Goal: Transaction & Acquisition: Purchase product/service

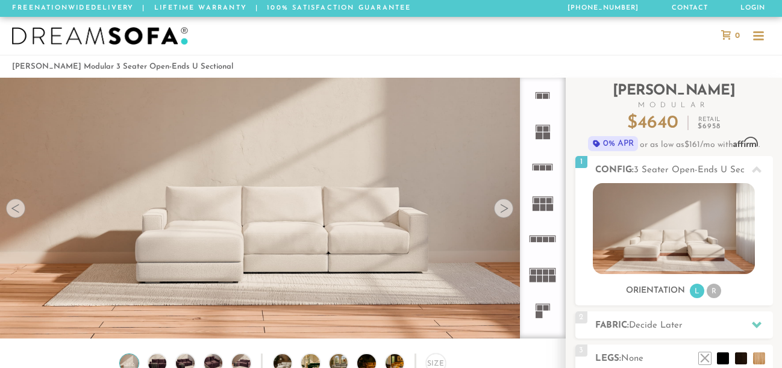
click at [504, 210] on div at bounding box center [503, 208] width 19 height 19
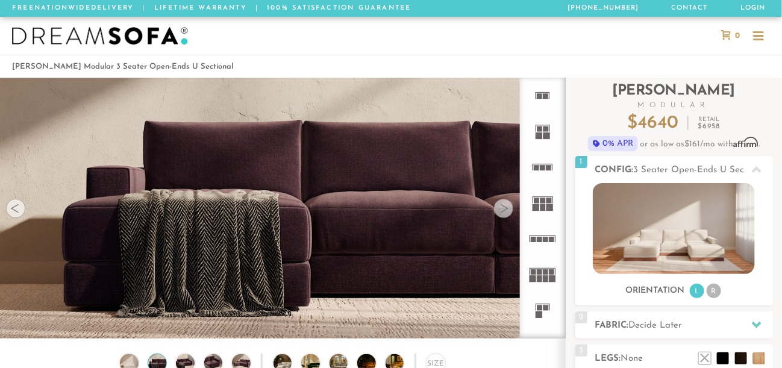
click at [504, 210] on div at bounding box center [503, 208] width 19 height 19
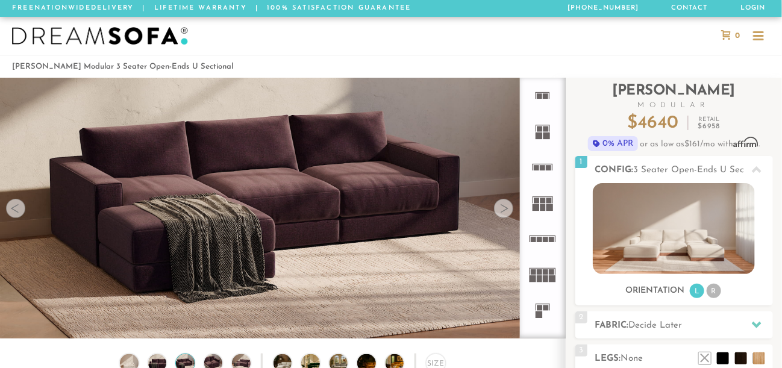
click at [504, 210] on div at bounding box center [503, 208] width 19 height 19
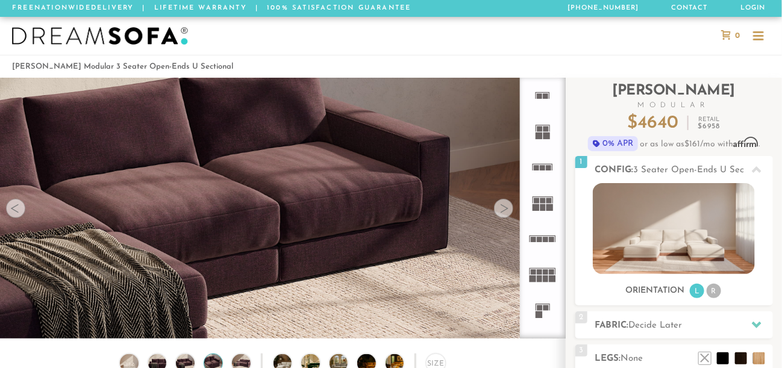
click at [504, 210] on div at bounding box center [503, 208] width 19 height 19
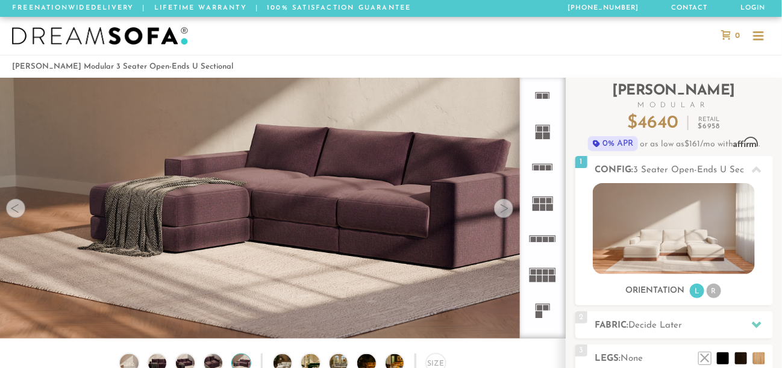
drag, startPoint x: 0, startPoint y: 0, endPoint x: 504, endPoint y: 210, distance: 545.5
click at [504, 210] on div at bounding box center [503, 208] width 19 height 19
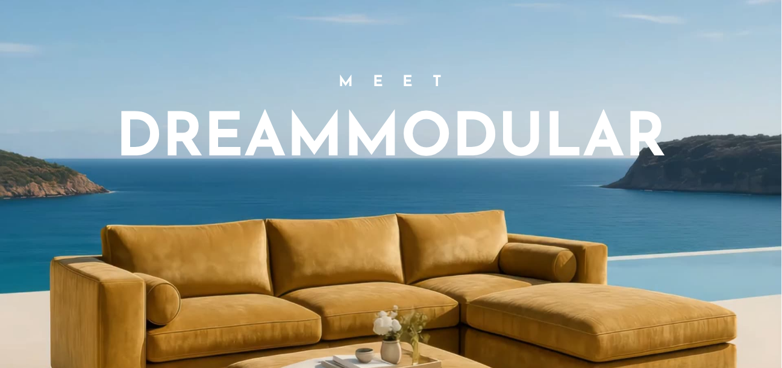
scroll to position [854, 0]
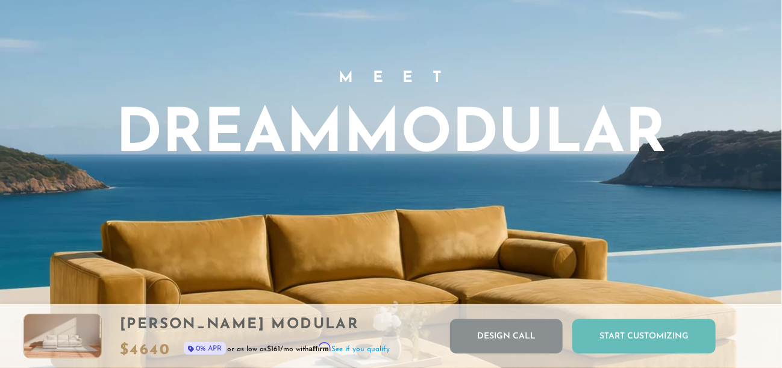
click at [622, 333] on div "Start Customizing" at bounding box center [643, 336] width 143 height 34
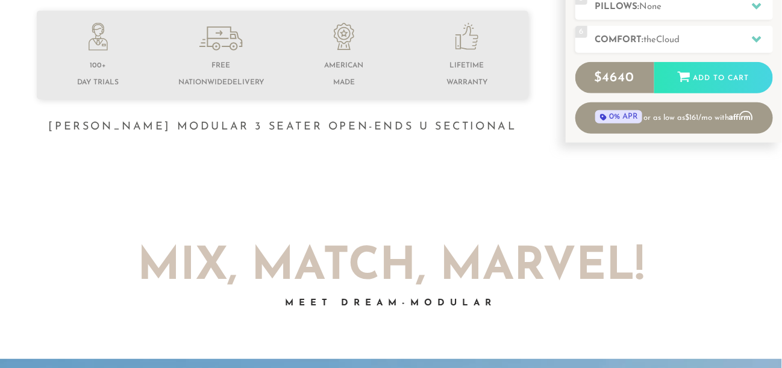
scroll to position [0, 0]
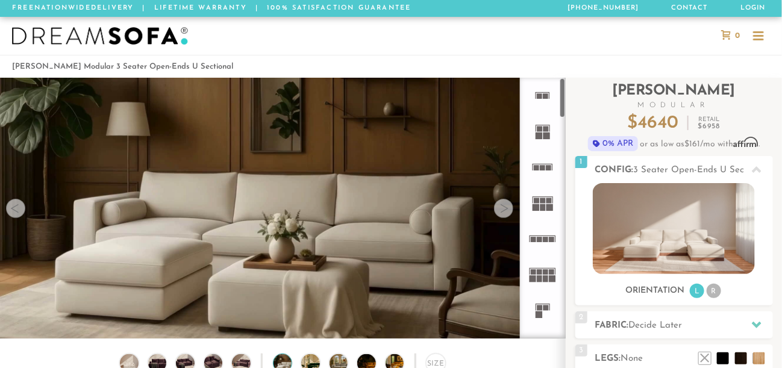
click at [543, 101] on icon at bounding box center [543, 96] width 36 height 36
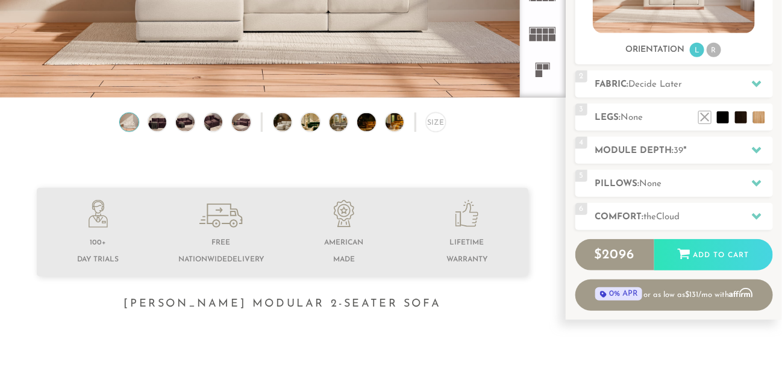
scroll to position [242, 0]
drag, startPoint x: 547, startPoint y: 86, endPoint x: 545, endPoint y: 38, distance: 48.2
click at [165, 127] on img at bounding box center [157, 122] width 22 height 18
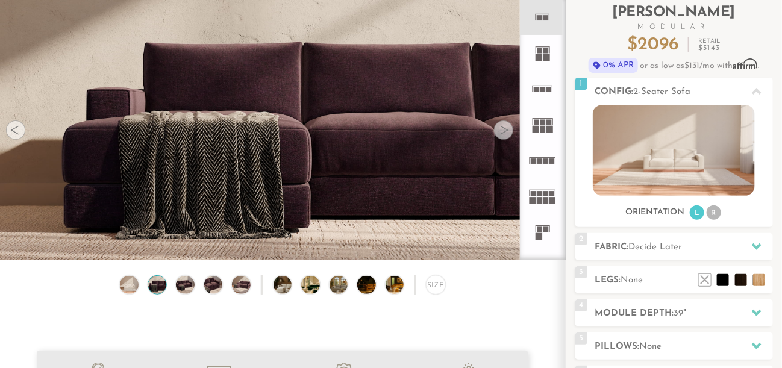
scroll to position [79, 0]
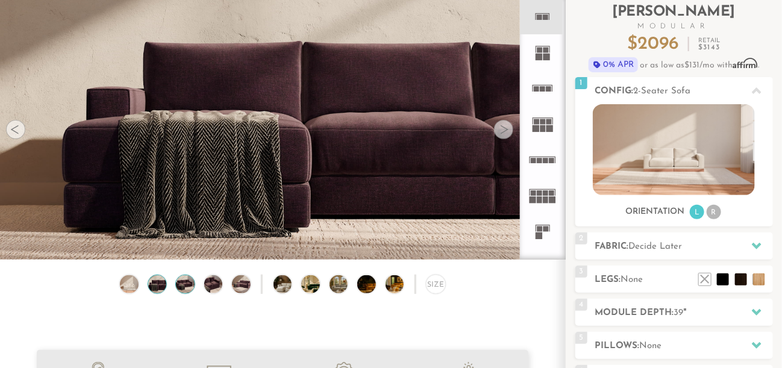
click at [195, 291] on img at bounding box center [185, 284] width 22 height 18
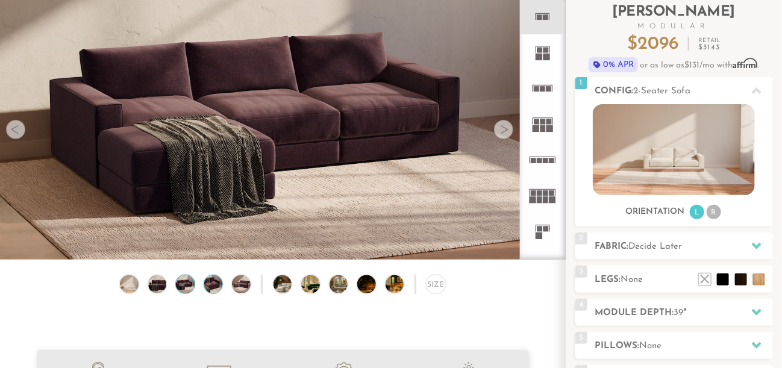
click at [214, 286] on img at bounding box center [213, 284] width 22 height 18
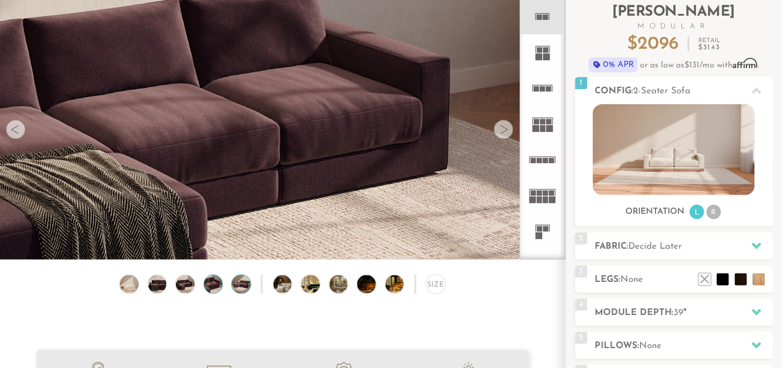
click at [243, 288] on img at bounding box center [241, 284] width 22 height 18
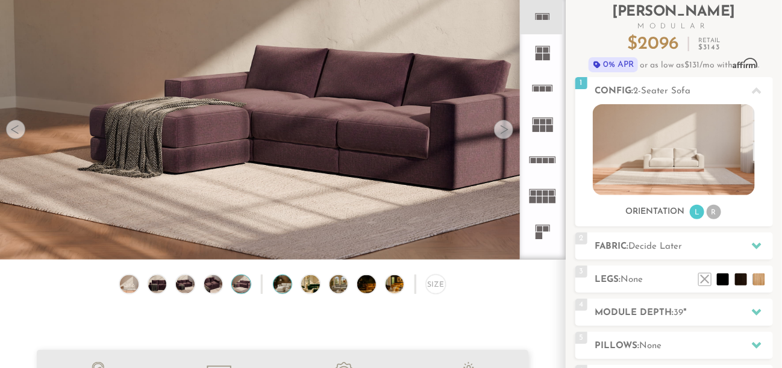
click at [283, 290] on img at bounding box center [290, 284] width 33 height 18
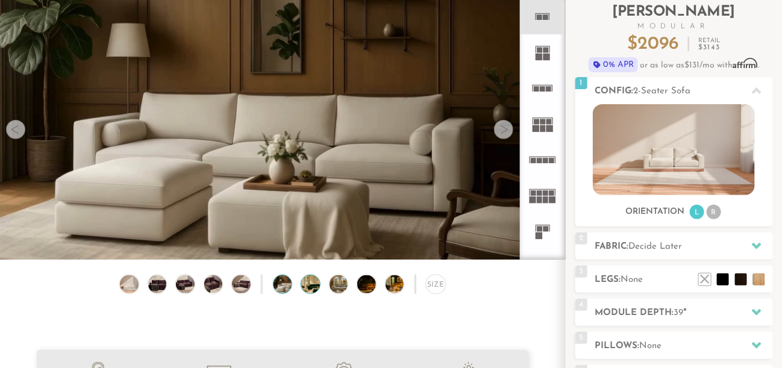
click at [313, 289] on img at bounding box center [317, 284] width 33 height 18
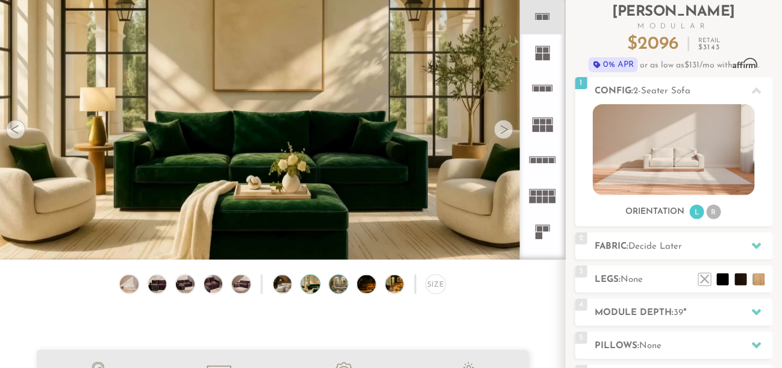
click at [340, 285] on img at bounding box center [346, 284] width 33 height 18
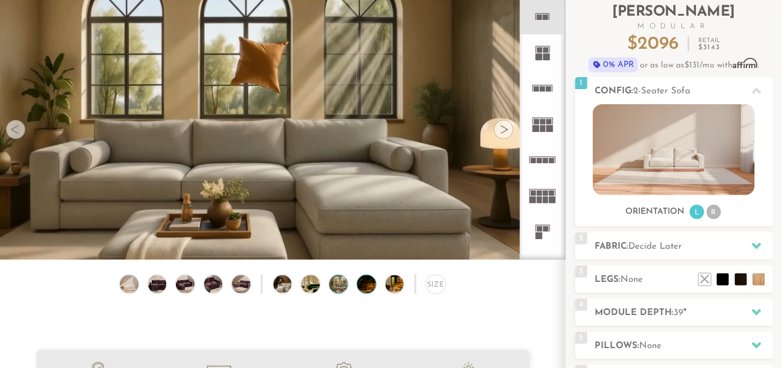
click at [365, 287] on img at bounding box center [373, 284] width 33 height 18
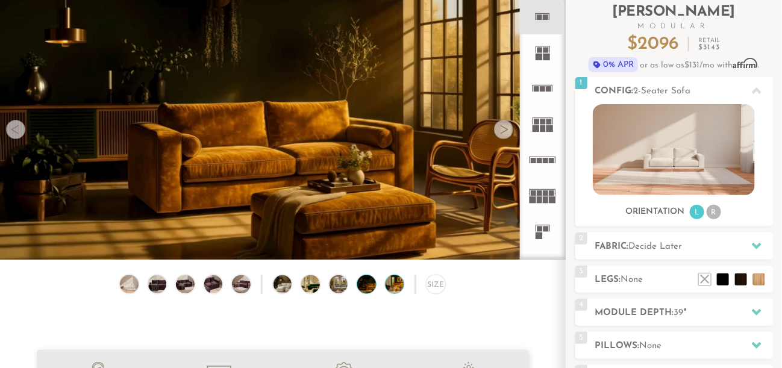
click at [394, 290] on img at bounding box center [402, 284] width 33 height 18
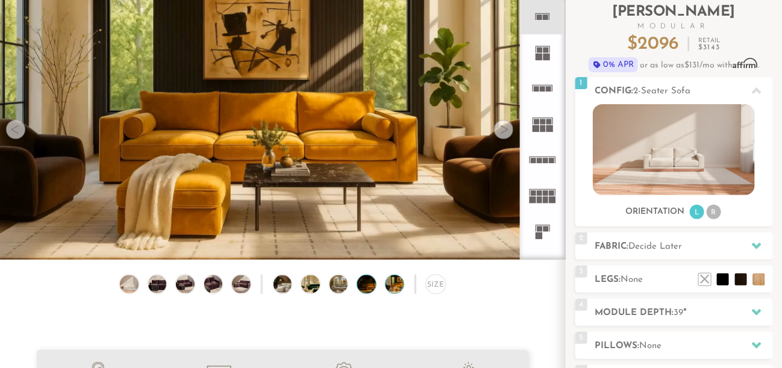
click at [371, 287] on img at bounding box center [373, 284] width 33 height 18
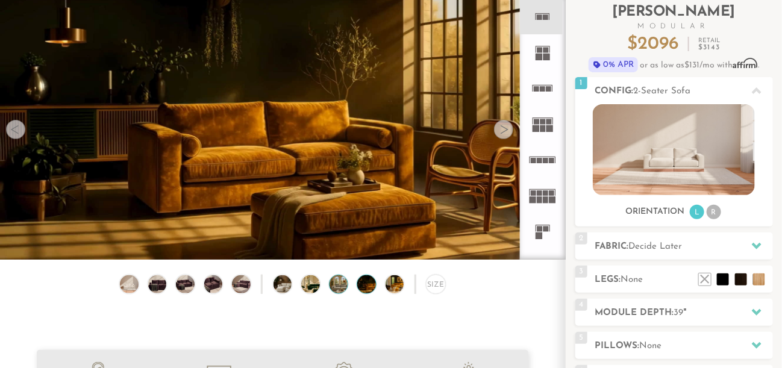
click at [335, 290] on img at bounding box center [346, 284] width 33 height 18
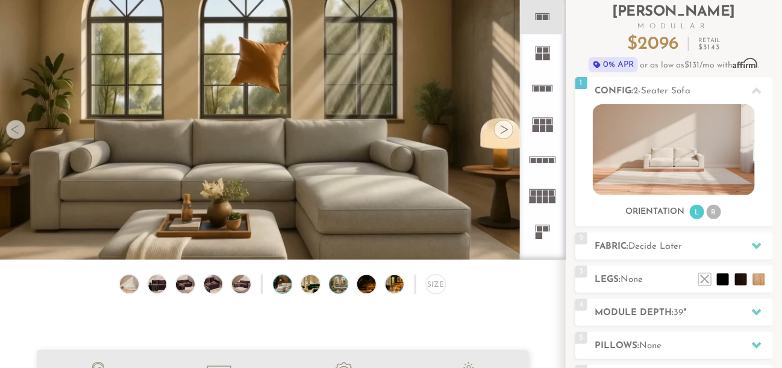
click at [292, 287] on div at bounding box center [282, 284] width 19 height 19
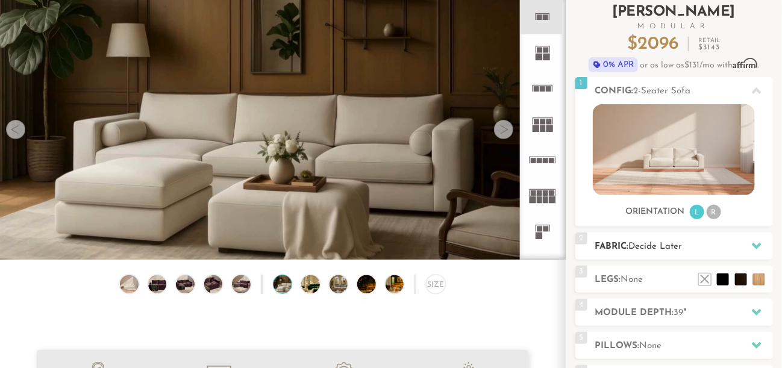
click at [760, 246] on icon at bounding box center [757, 246] width 10 height 10
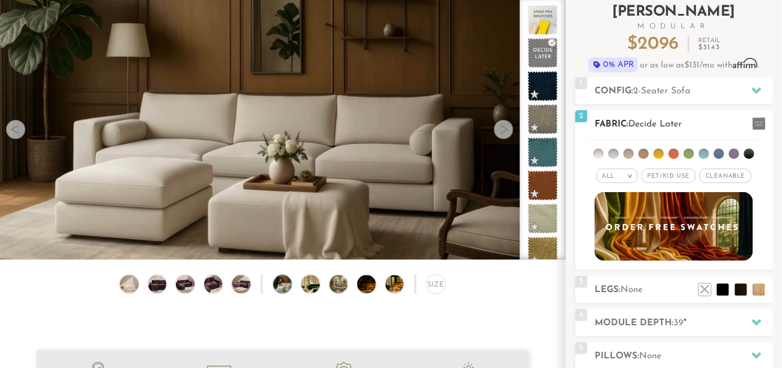
click at [598, 155] on li at bounding box center [598, 154] width 10 height 10
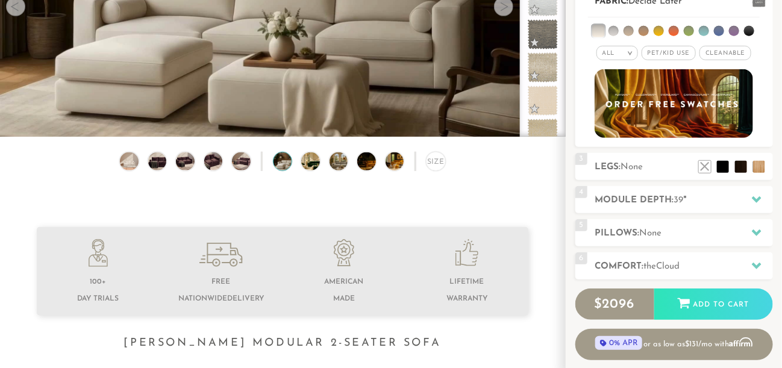
scroll to position [178, 0]
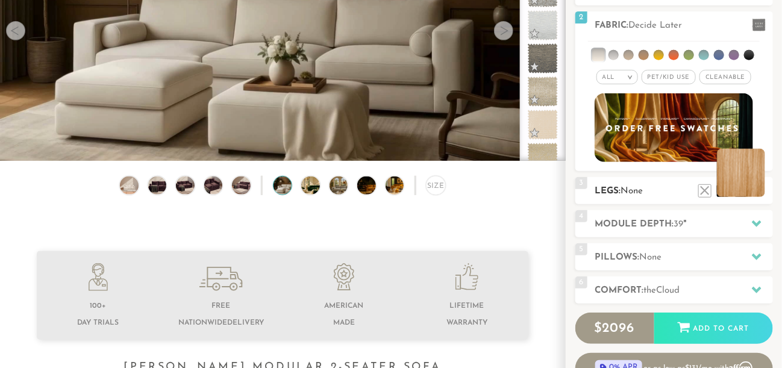
click at [760, 192] on li at bounding box center [741, 173] width 48 height 48
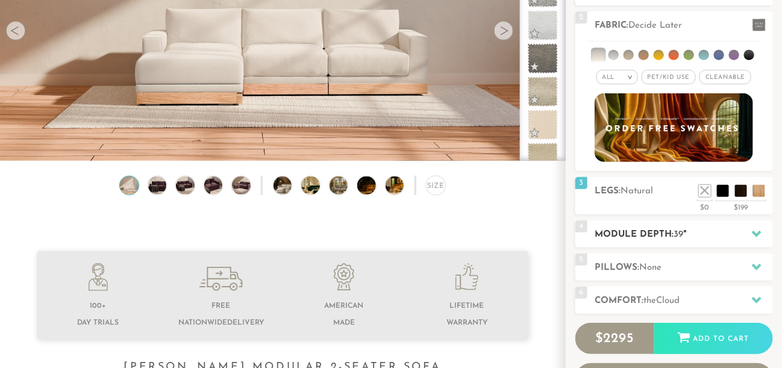
click at [718, 233] on h2 "Module Depth: 39 "" at bounding box center [684, 235] width 178 height 14
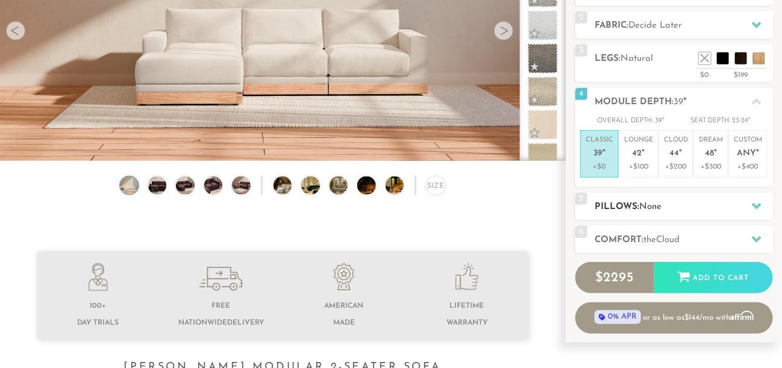
click at [661, 211] on h2 "Pillows: None" at bounding box center [684, 207] width 178 height 14
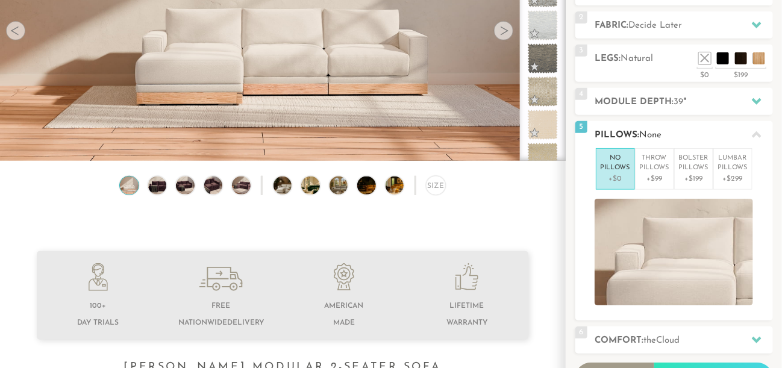
click at [619, 163] on p "No Pillows" at bounding box center [616, 164] width 30 height 20
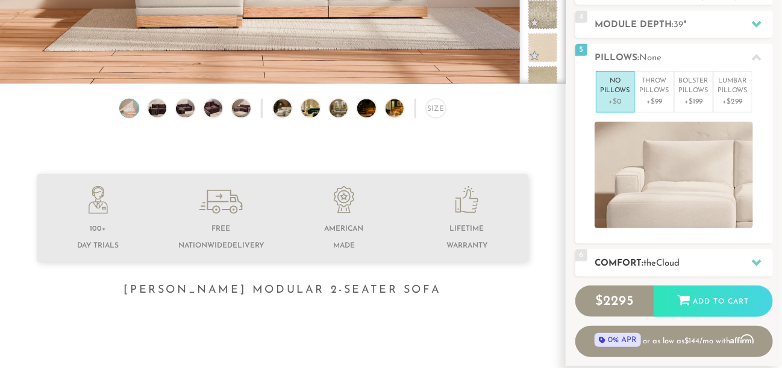
scroll to position [254, 0]
click at [670, 260] on span "Cloud" at bounding box center [668, 264] width 23 height 9
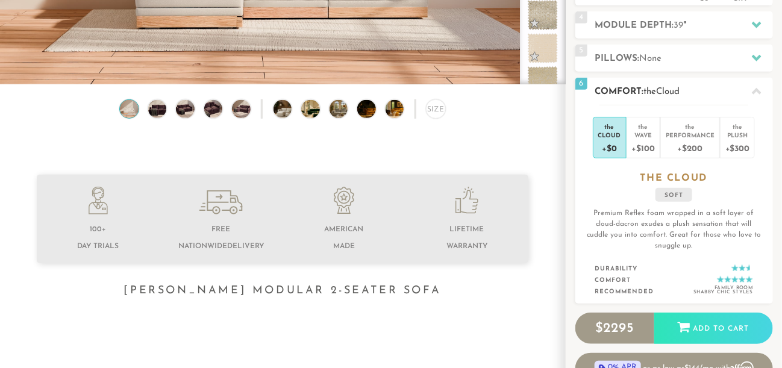
click at [619, 139] on div "+$0" at bounding box center [609, 147] width 23 height 17
click at [736, 137] on div "Plush" at bounding box center [737, 135] width 24 height 8
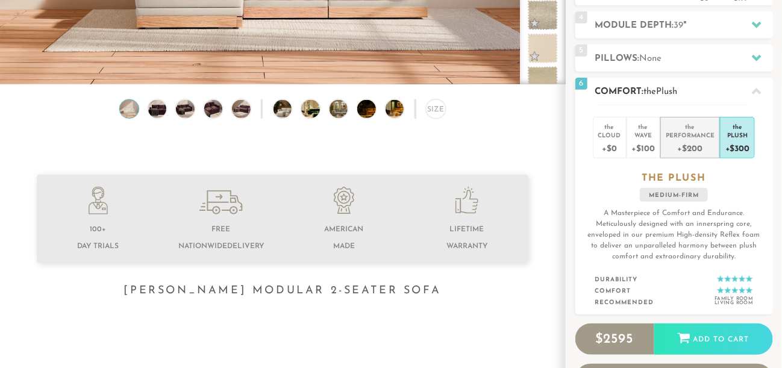
click at [695, 145] on div "+$200" at bounding box center [690, 147] width 49 height 17
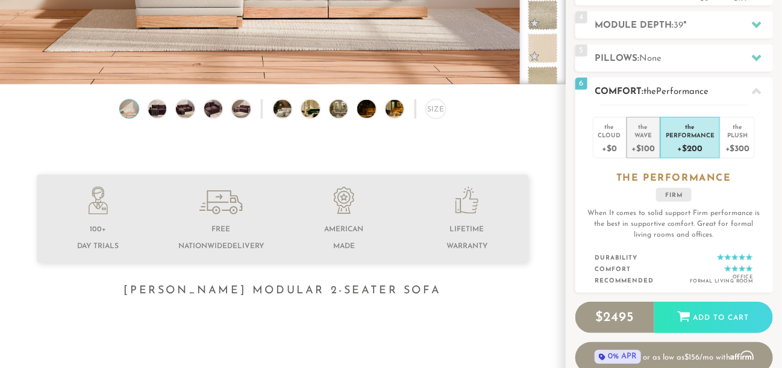
click at [642, 140] on div "+$100" at bounding box center [643, 147] width 23 height 17
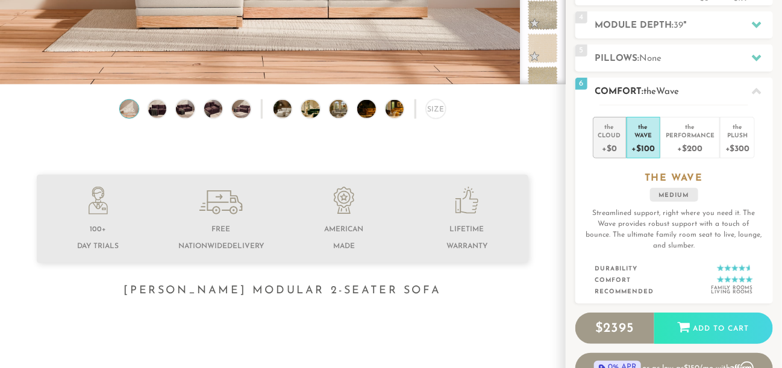
click at [610, 142] on div "+$0" at bounding box center [609, 147] width 23 height 17
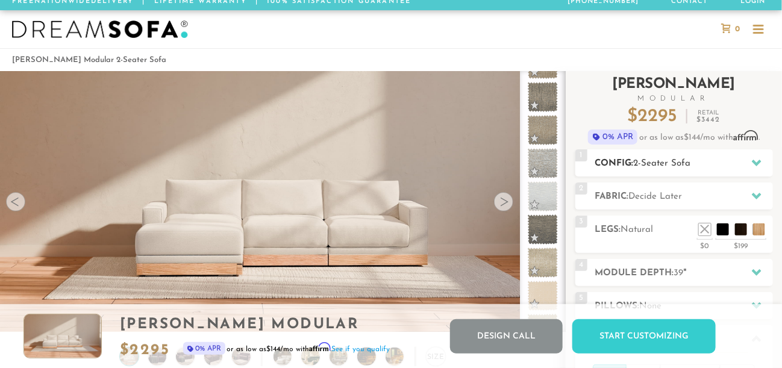
scroll to position [0, 0]
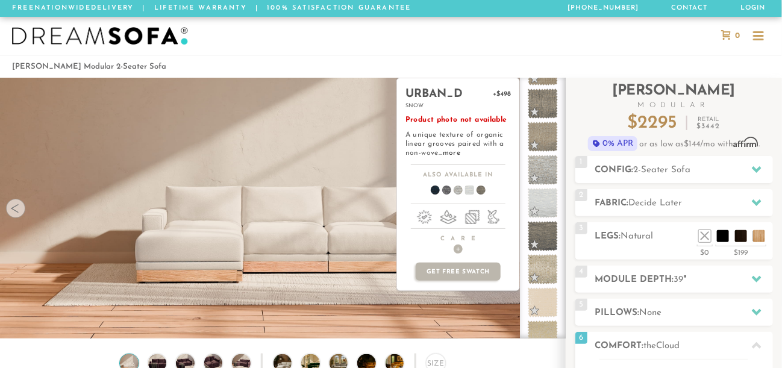
click at [437, 322] on div "urban_d +$498 snow Product photo not available A unique texture of organic line…" at bounding box center [458, 208] width 124 height 261
click at [496, 312] on div "urban_d +$498 snow Product photo not available A unique texture of organic line…" at bounding box center [458, 208] width 124 height 261
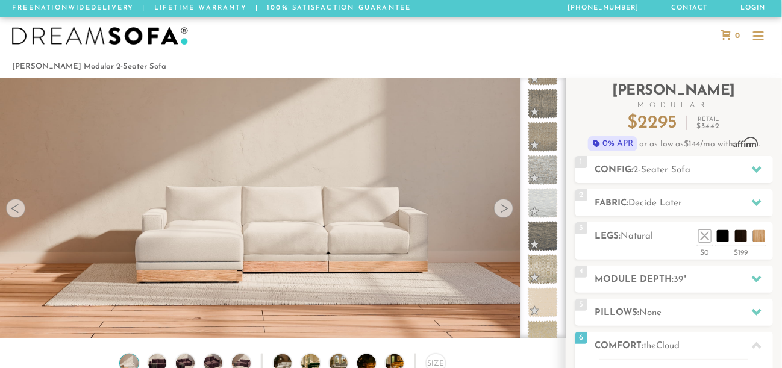
click at [508, 210] on div at bounding box center [503, 208] width 19 height 19
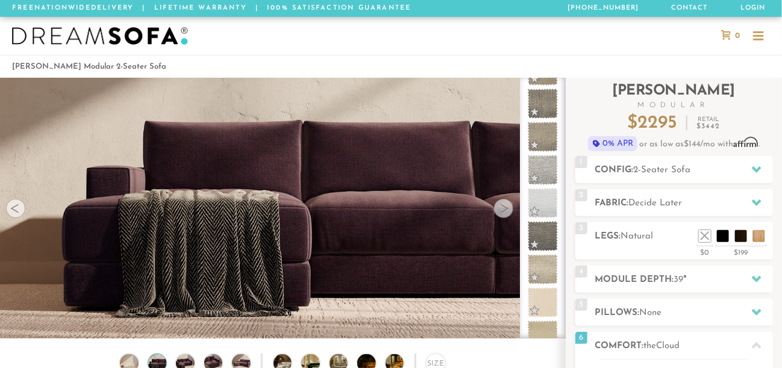
click at [508, 210] on div at bounding box center [503, 208] width 19 height 19
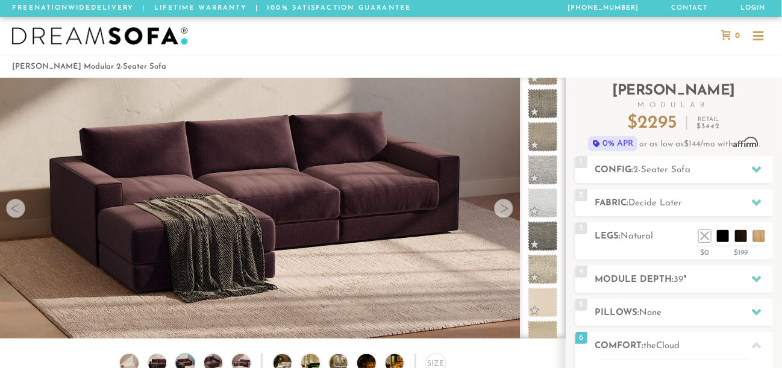
click at [508, 210] on div at bounding box center [503, 208] width 19 height 19
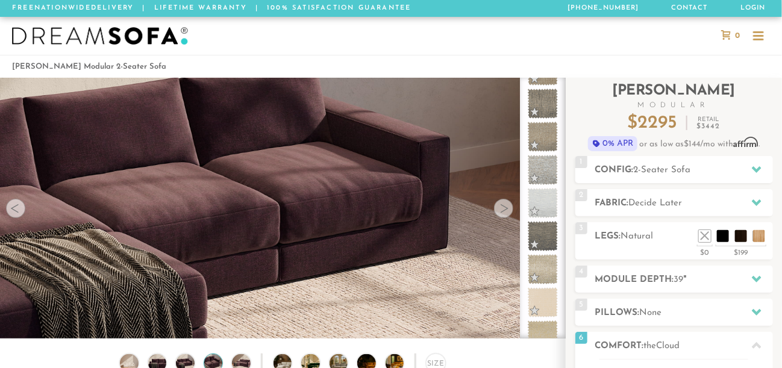
click at [508, 210] on div at bounding box center [503, 208] width 19 height 19
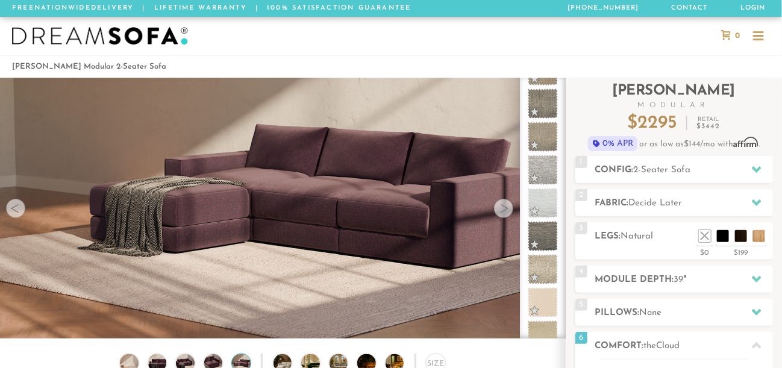
click at [508, 210] on div at bounding box center [503, 208] width 19 height 19
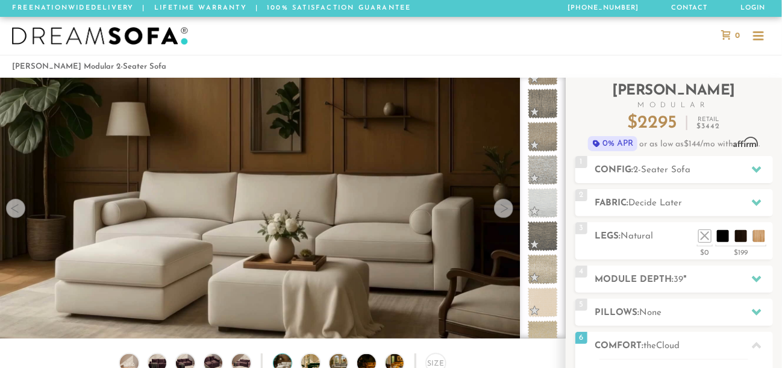
click at [508, 210] on div at bounding box center [503, 208] width 19 height 19
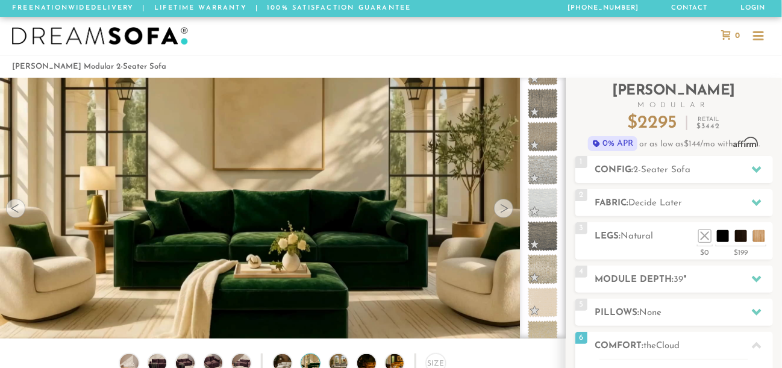
click at [508, 210] on div at bounding box center [503, 208] width 19 height 19
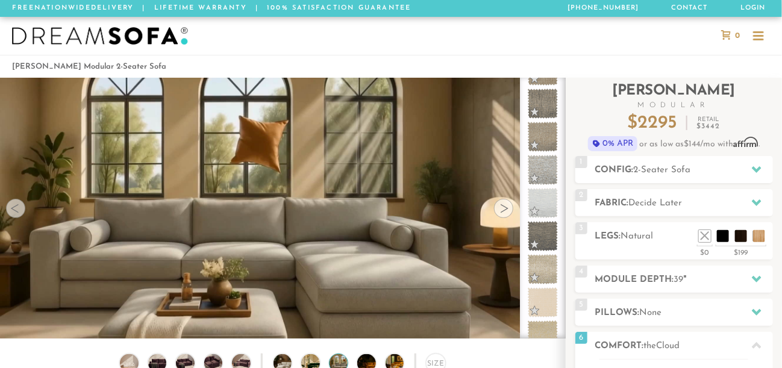
click at [508, 210] on div at bounding box center [503, 208] width 19 height 19
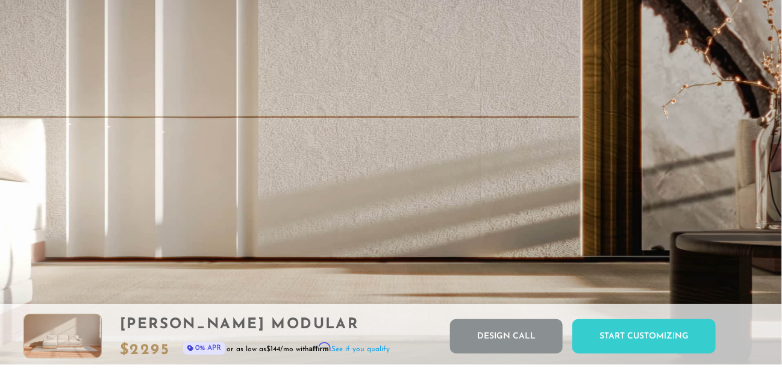
scroll to position [2263, 0]
